Goal: Task Accomplishment & Management: Complete application form

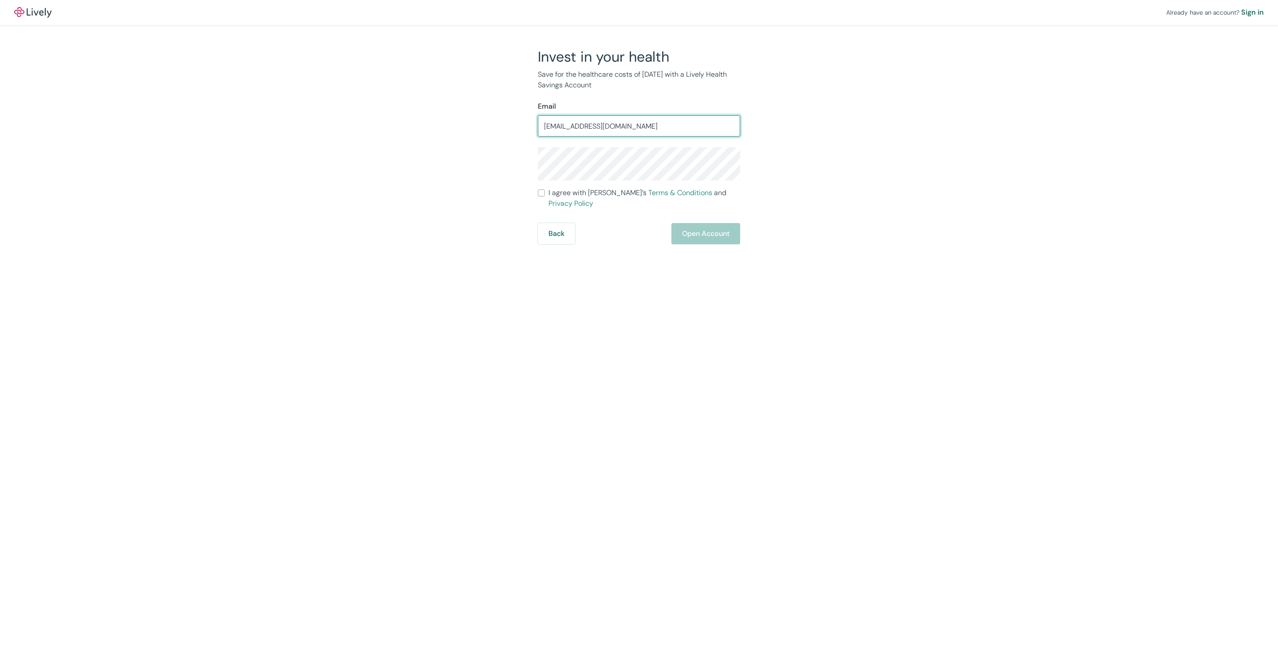
type input "[EMAIL_ADDRESS][DOMAIN_NAME]"
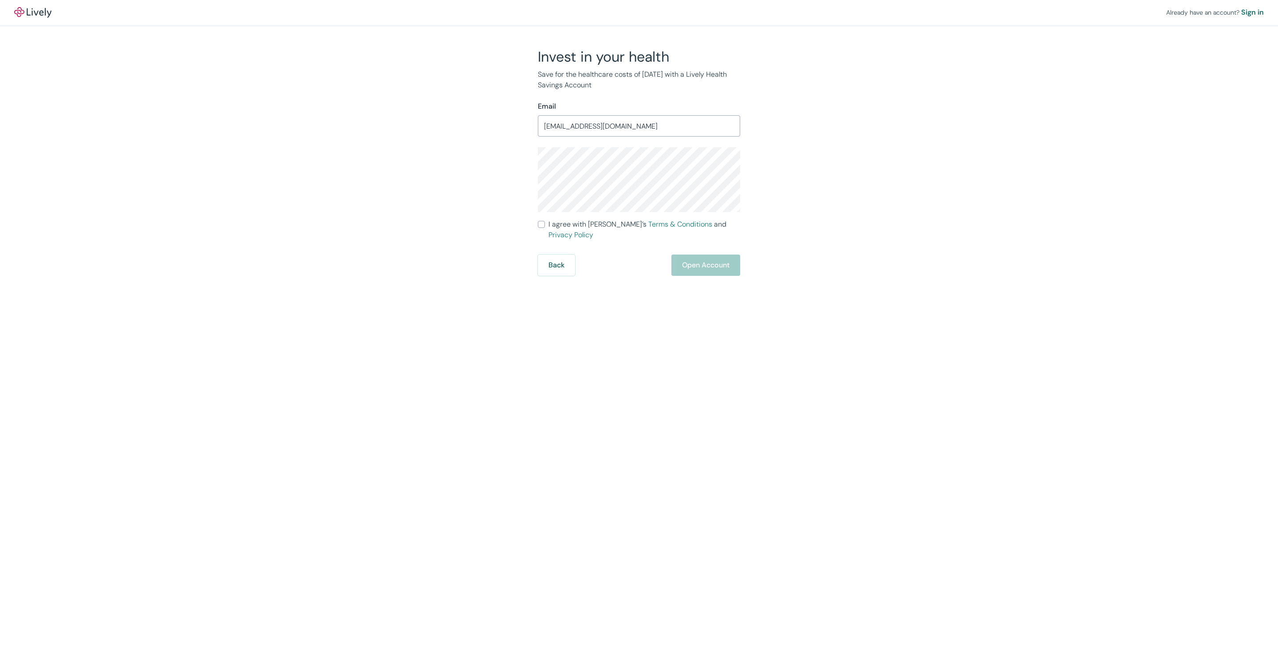
click at [921, 190] on div "Already have an account? Sign in Invest in your health Save for the healthcare …" at bounding box center [639, 138] width 1278 height 276
click at [546, 229] on label "I agree with Lively’s Terms & Conditions and Privacy Policy" at bounding box center [639, 229] width 202 height 21
click at [545, 228] on input "I agree with Lively’s Terms & Conditions and Privacy Policy" at bounding box center [541, 224] width 7 height 7
click at [546, 228] on label "I agree with Lively’s Terms & Conditions and Privacy Policy" at bounding box center [639, 229] width 202 height 21
click at [545, 228] on input "I agree with Lively’s Terms & Conditions and Privacy Policy" at bounding box center [541, 224] width 7 height 7
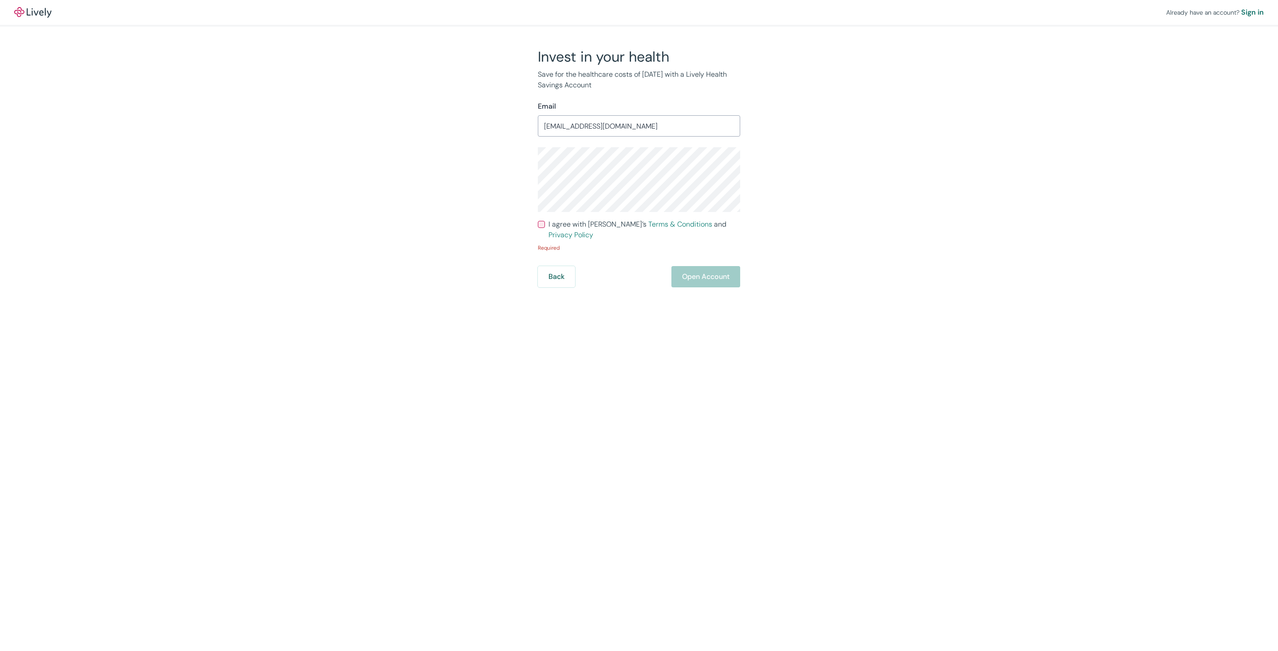
click at [587, 222] on span "I agree with Lively’s Terms & Conditions and Privacy Policy" at bounding box center [644, 229] width 192 height 21
click at [545, 222] on input "I agree with Lively’s Terms & Conditions and Privacy Policy" at bounding box center [541, 224] width 7 height 7
checkbox input "true"
click at [705, 255] on button "Open Account" at bounding box center [705, 265] width 69 height 21
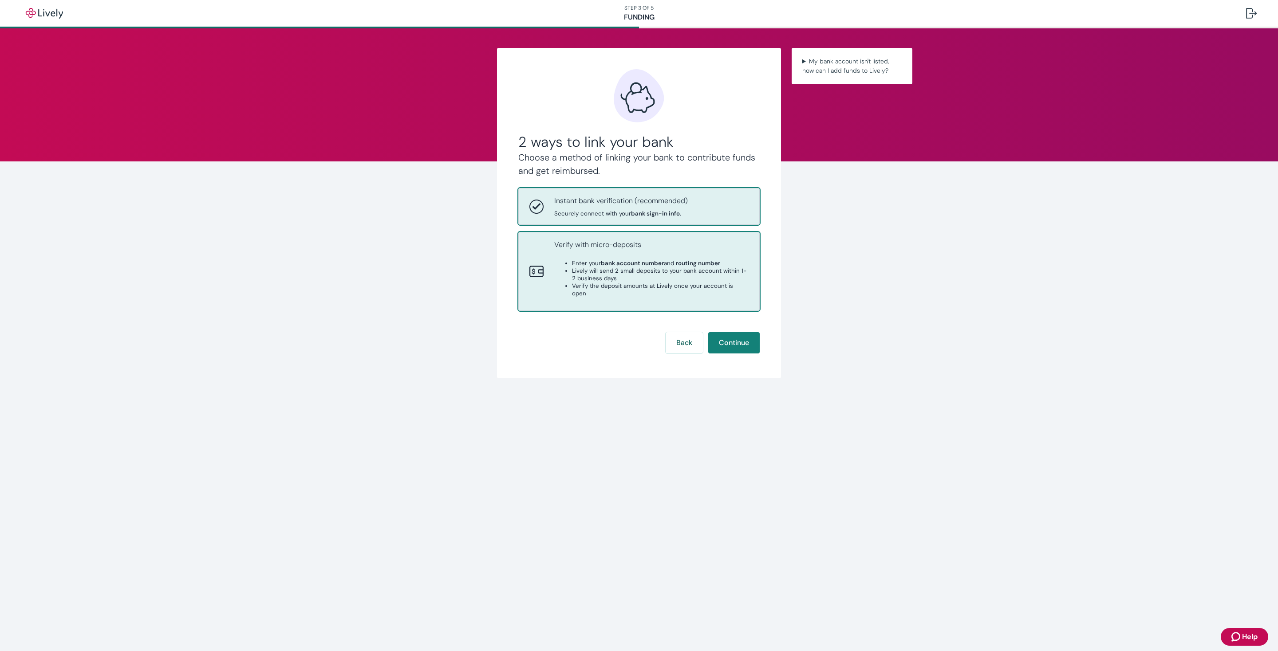
click at [715, 296] on div "Verify with micro-deposits Enter your bank account number and routing number Li…" at bounding box center [639, 271] width 240 height 78
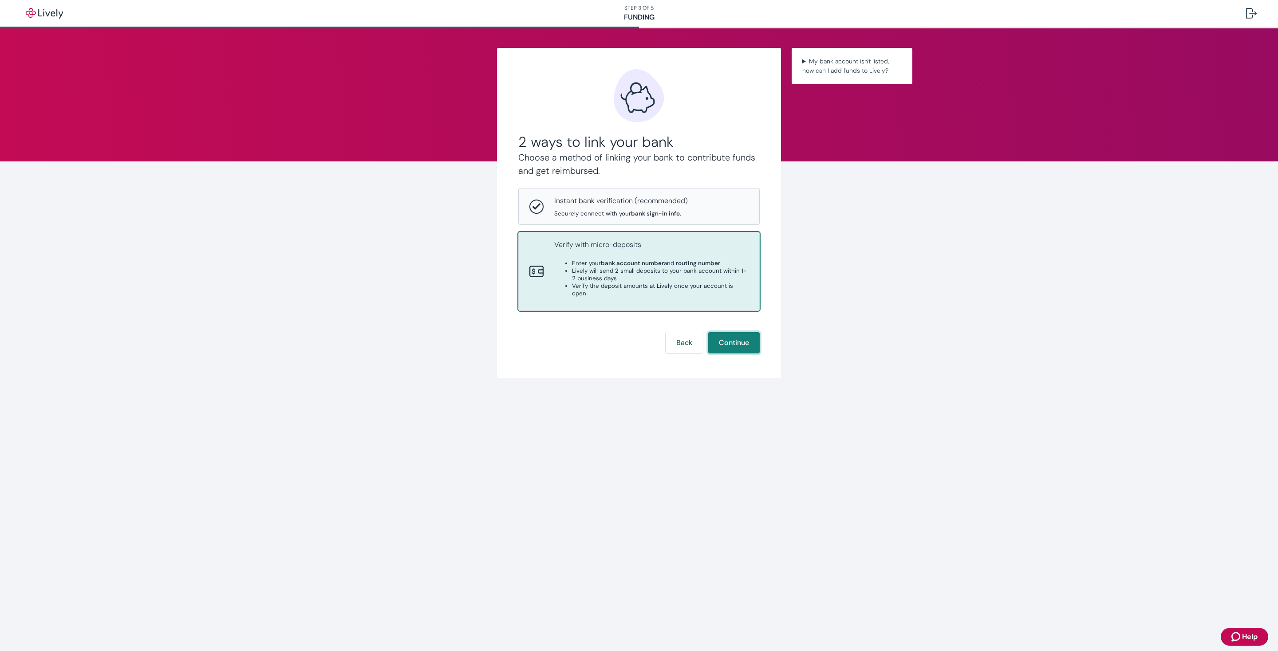
click at [736, 332] on button "Continue" at bounding box center [733, 342] width 51 height 21
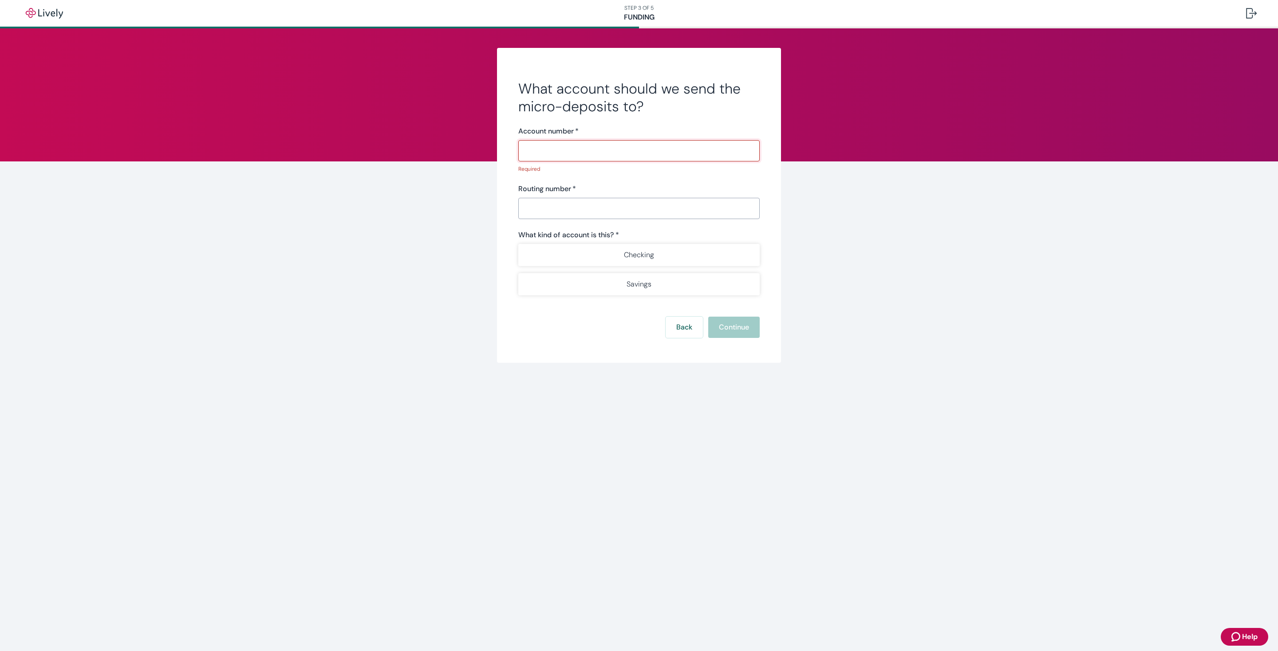
click at [707, 208] on input "Routing number   *" at bounding box center [638, 209] width 241 height 18
paste input "021000021"
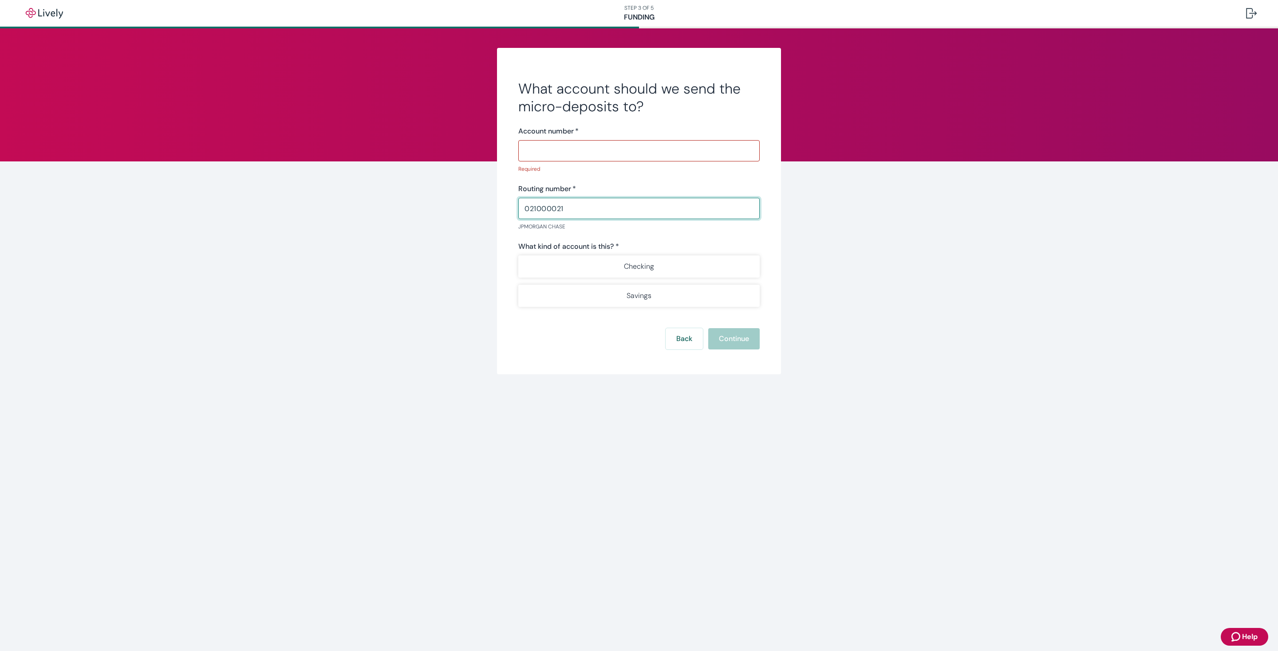
paste input "124384877"
type input "124384877"
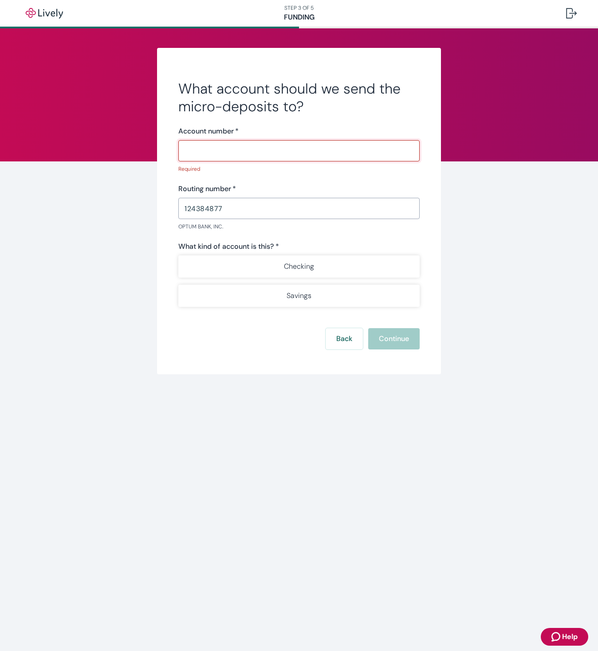
click at [252, 150] on input "Account number   *" at bounding box center [298, 151] width 241 height 18
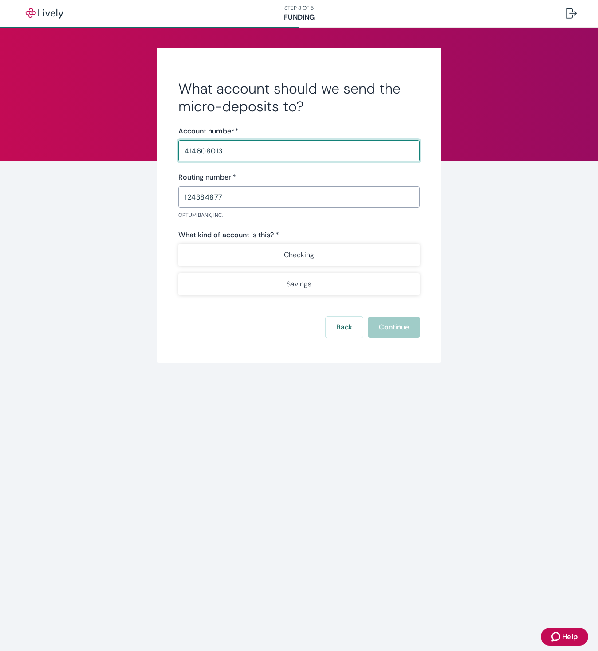
type input "414608013"
click at [323, 106] on h2 "What account should we send the micro-deposits to?" at bounding box center [298, 97] width 241 height 35
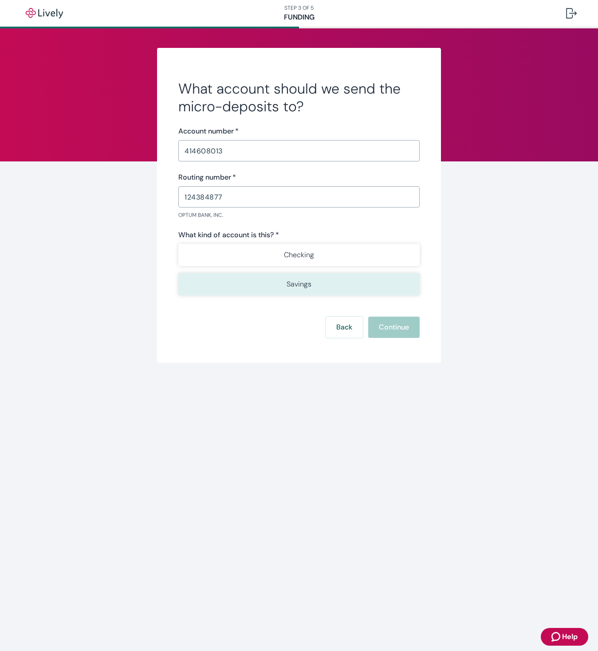
click at [299, 282] on p "Savings" at bounding box center [299, 284] width 25 height 11
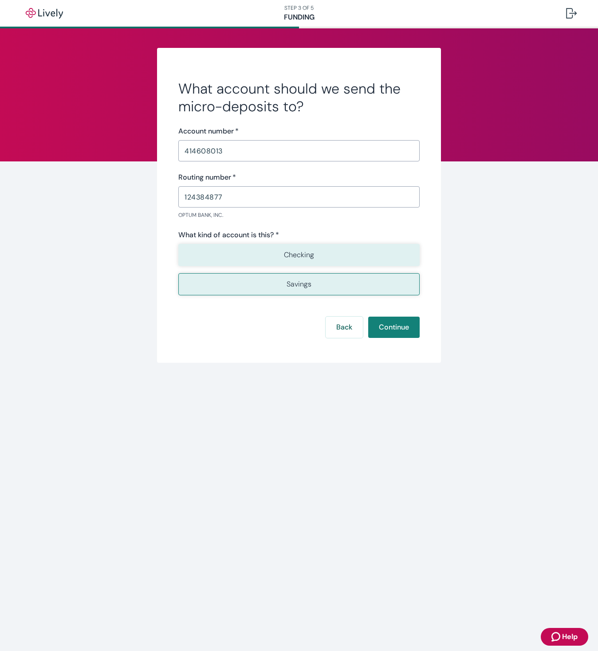
click at [342, 253] on button "Checking" at bounding box center [298, 255] width 241 height 22
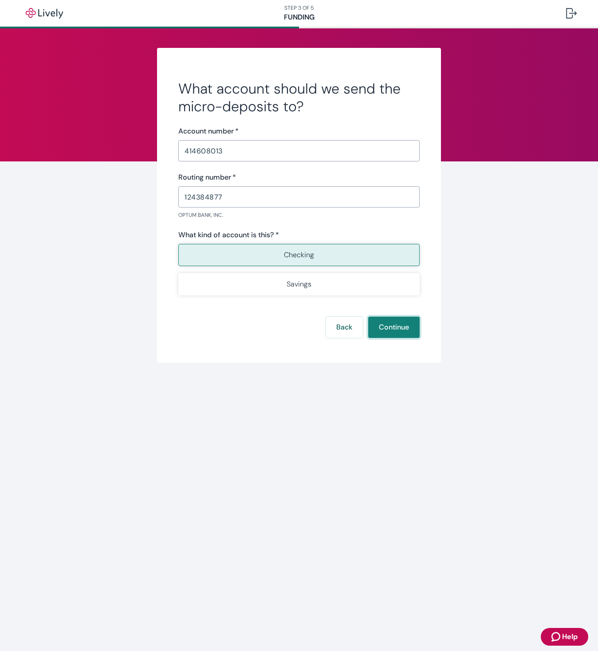
click at [401, 331] on button "Continue" at bounding box center [393, 327] width 51 height 21
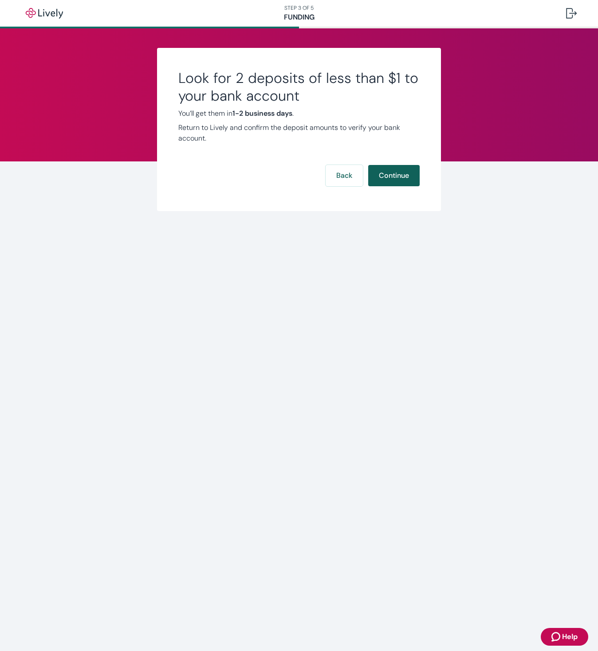
click at [402, 177] on button "Continue" at bounding box center [393, 175] width 51 height 21
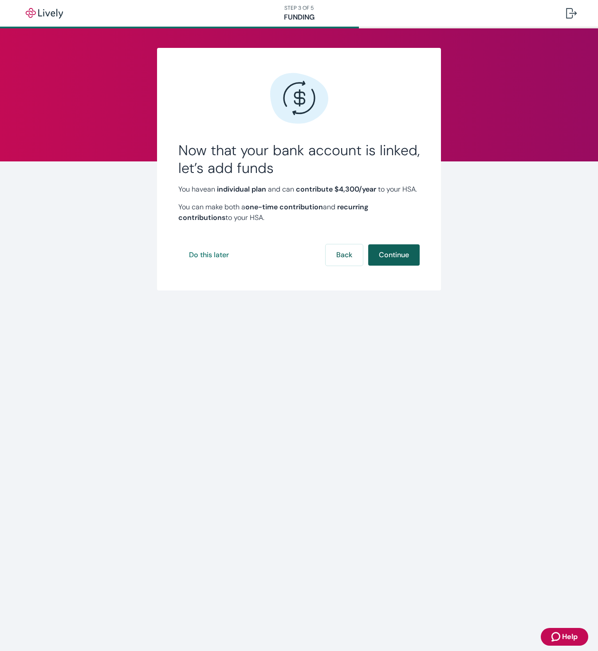
click at [405, 266] on button "Continue" at bounding box center [393, 254] width 51 height 21
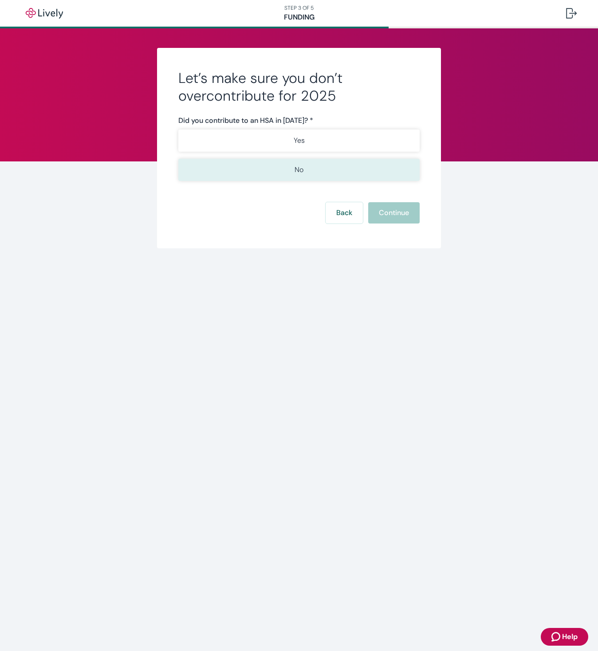
click at [323, 173] on button "No" at bounding box center [298, 170] width 241 height 22
click at [408, 217] on button "Continue" at bounding box center [393, 212] width 51 height 21
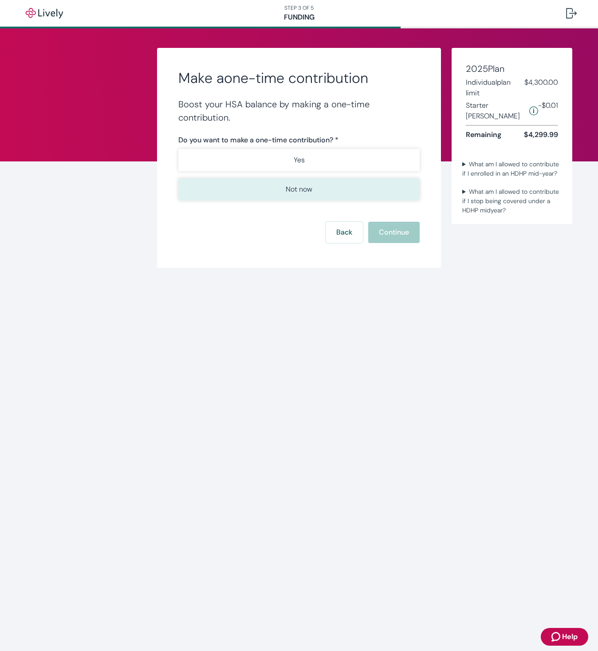
click at [332, 190] on button "Not now" at bounding box center [298, 189] width 241 height 22
click at [412, 237] on button "Continue" at bounding box center [393, 232] width 51 height 21
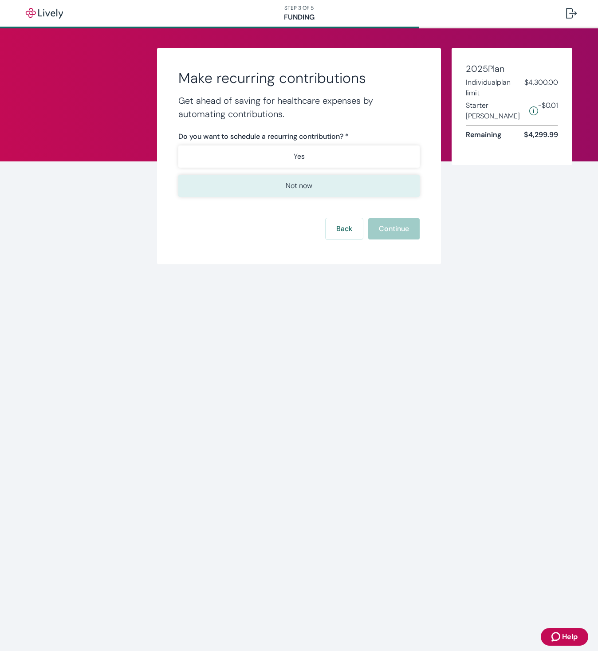
click at [337, 177] on button "Not now" at bounding box center [298, 186] width 241 height 22
click at [401, 226] on button "Continue" at bounding box center [393, 228] width 51 height 21
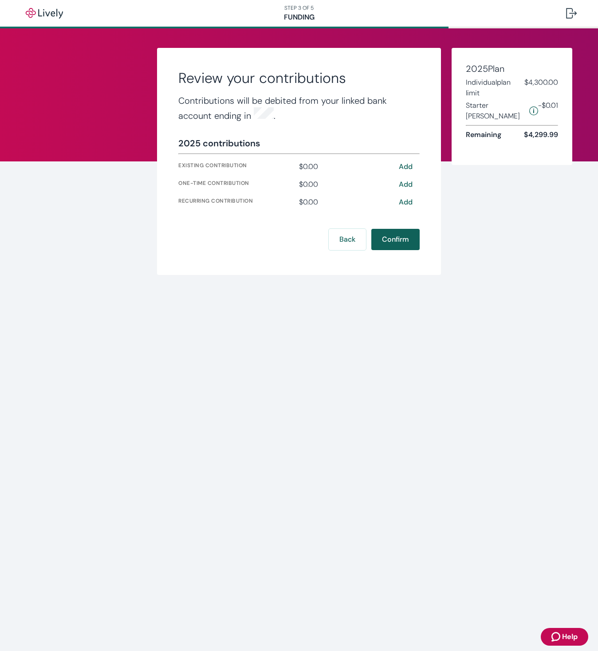
click at [395, 236] on button "Confirm" at bounding box center [395, 239] width 48 height 21
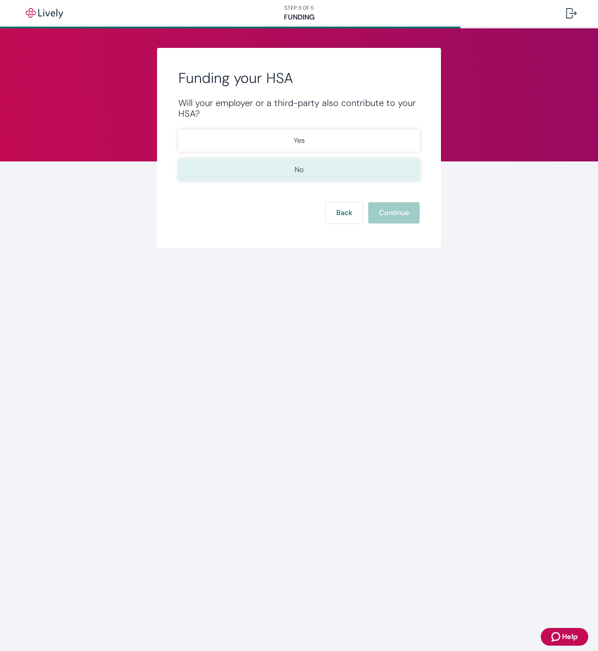
click at [369, 178] on button "No" at bounding box center [298, 170] width 241 height 22
click at [409, 225] on div "Funding your HSA Will your employer or a third-party also contribute to your HS…" at bounding box center [299, 148] width 284 height 201
click at [403, 214] on button "Continue" at bounding box center [393, 212] width 51 height 21
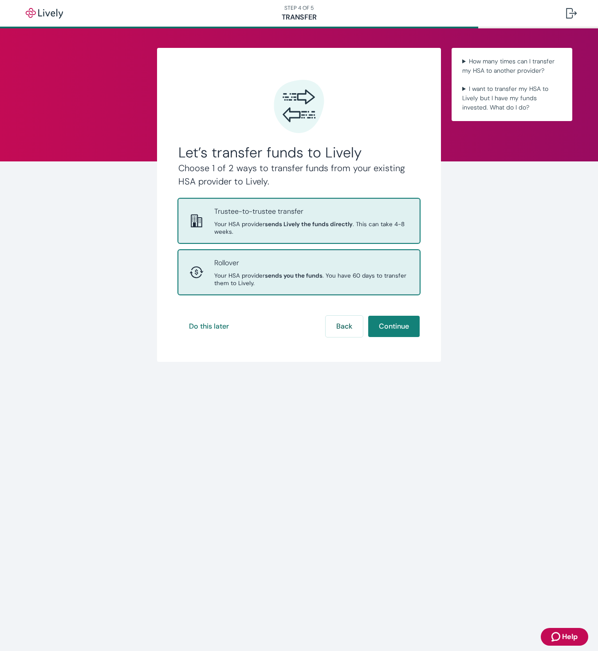
click at [384, 267] on p "Rollover" at bounding box center [311, 263] width 194 height 11
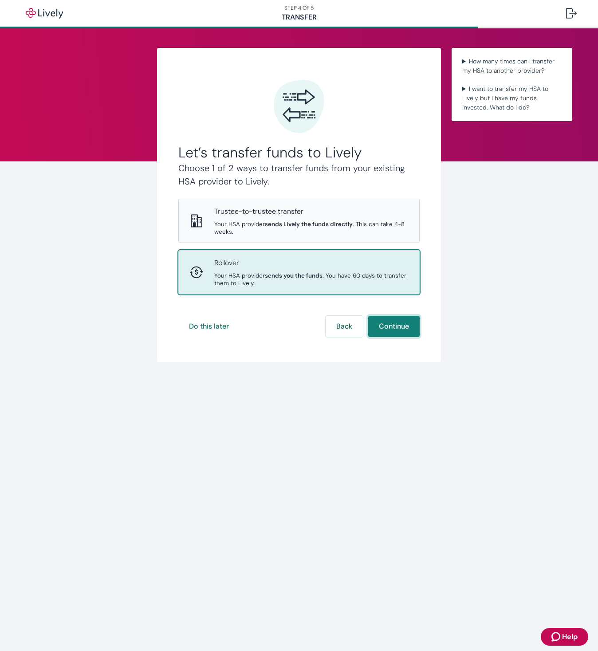
click at [395, 328] on button "Continue" at bounding box center [393, 326] width 51 height 21
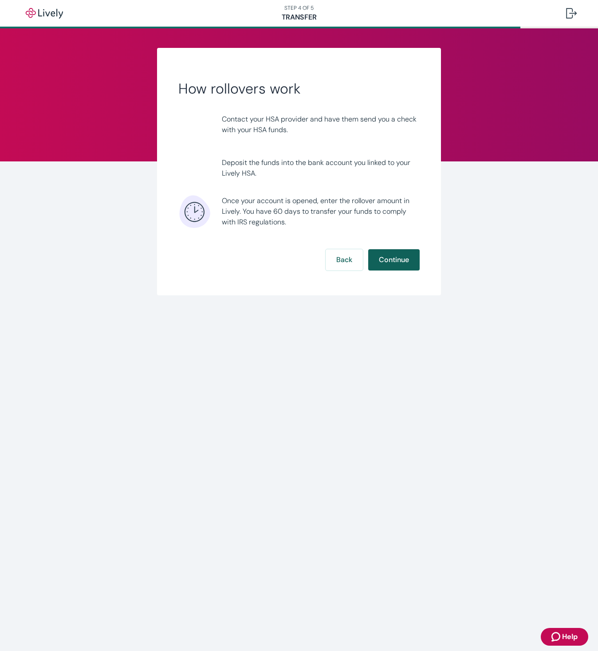
click at [390, 258] on button "Continue" at bounding box center [393, 259] width 51 height 21
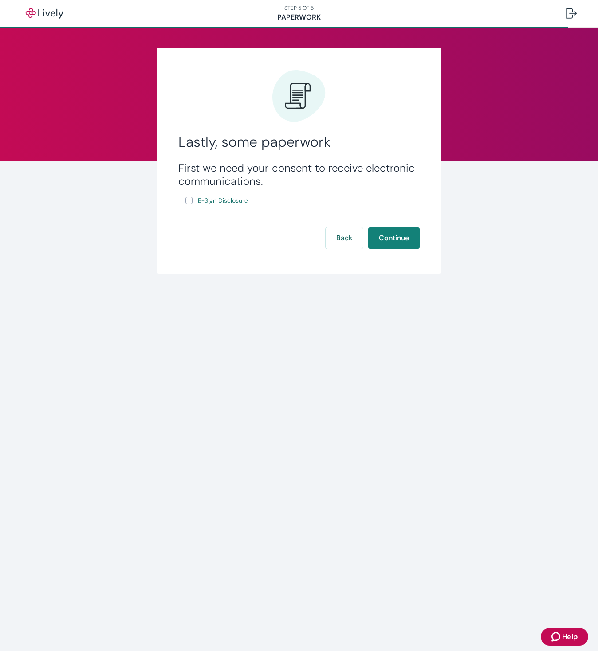
click at [189, 201] on input "E-Sign Disclosure" at bounding box center [188, 200] width 7 height 7
checkbox input "true"
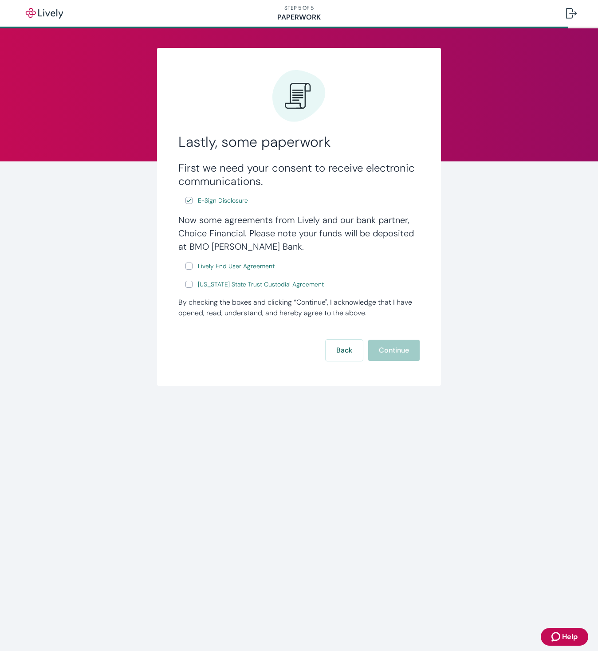
click at [190, 267] on input "Lively End User Agreement" at bounding box center [188, 266] width 7 height 7
checkbox input "true"
click at [190, 287] on input "Wyoming State Trust Custodial Agreement" at bounding box center [188, 284] width 7 height 7
checkbox input "true"
click at [389, 348] on button "Continue" at bounding box center [393, 350] width 51 height 21
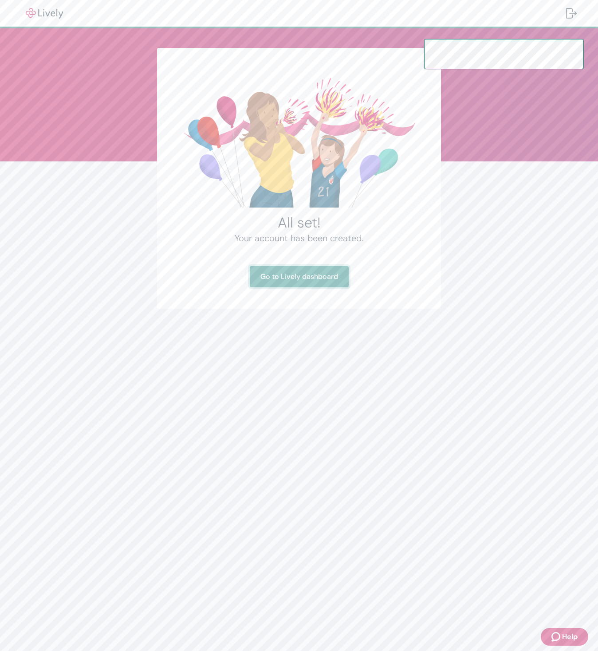
click at [284, 277] on link "Go to Lively dashboard" at bounding box center [299, 276] width 99 height 21
